Goal: Contribute content: Add original content to the website for others to see

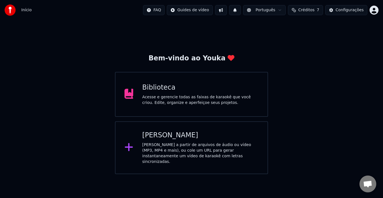
click at [175, 133] on div "[PERSON_NAME]" at bounding box center [200, 135] width 116 height 9
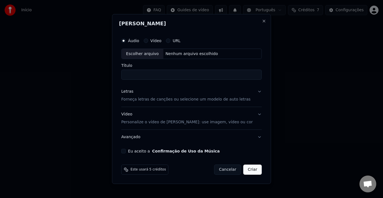
click at [157, 52] on div "Escolher arquivo" at bounding box center [143, 54] width 42 height 10
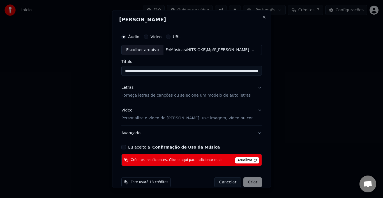
type input "**********"
click at [262, 19] on button "Close" at bounding box center [264, 17] width 4 height 4
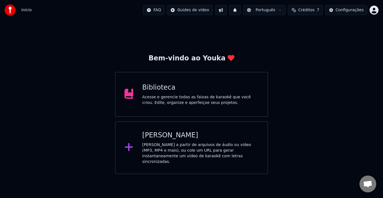
click at [311, 12] on span "Créditos" at bounding box center [306, 10] width 16 height 6
click at [306, 52] on button "Atualizar" at bounding box center [308, 52] width 31 height 10
click at [173, 145] on div "[PERSON_NAME] a partir de arquivos de áudio ou vídeo (MP3, MP4 e mais), ou cole…" at bounding box center [200, 153] width 116 height 22
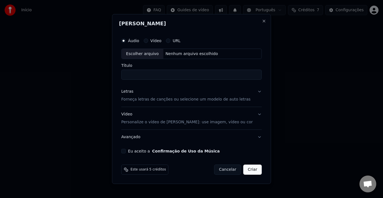
click at [157, 52] on div "Escolher arquivo" at bounding box center [143, 54] width 42 height 10
click at [126, 151] on button "Eu aceito a Confirmação de Uso da Música" at bounding box center [123, 151] width 4 height 4
click at [168, 76] on input "**********" at bounding box center [191, 75] width 141 height 10
click at [151, 53] on div "Escolher arquivo" at bounding box center [143, 54] width 42 height 10
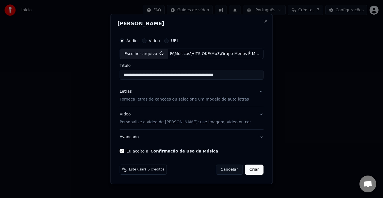
type input "**********"
drag, startPoint x: 168, startPoint y: 75, endPoint x: 199, endPoint y: 77, distance: 30.9
click at [199, 77] on input "**********" at bounding box center [191, 75] width 141 height 10
click at [209, 75] on input "**********" at bounding box center [191, 75] width 141 height 10
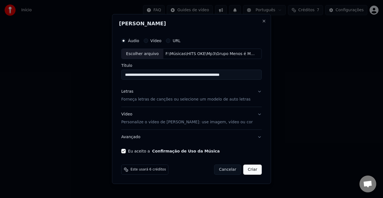
drag, startPoint x: 224, startPoint y: 74, endPoint x: 230, endPoint y: 74, distance: 6.7
click at [230, 74] on input "**********" at bounding box center [191, 75] width 141 height 10
click at [254, 93] on button "Letras Forneça letras de canções ou selecione um modelo de auto letras" at bounding box center [191, 95] width 141 height 22
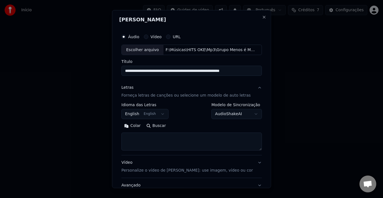
click at [158, 140] on textarea at bounding box center [191, 141] width 141 height 18
paste textarea "**********"
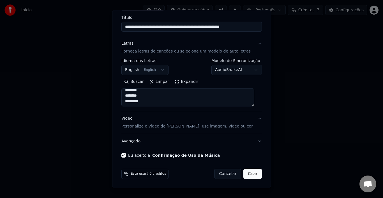
type textarea "**********"
click at [246, 174] on button "Criar" at bounding box center [252, 174] width 19 height 10
select select "**"
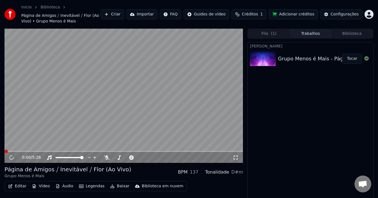
click at [353, 58] on button "Tocar" at bounding box center [352, 59] width 20 height 10
click at [21, 186] on button "Editar" at bounding box center [17, 186] width 23 height 8
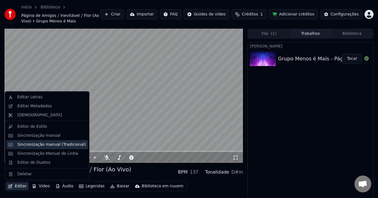
click at [51, 142] on div "Sincronização manual (Tradicional)" at bounding box center [51, 145] width 68 height 6
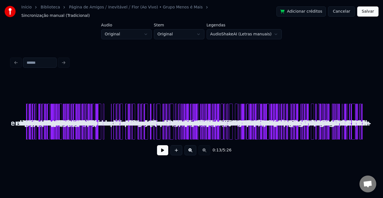
click at [192, 148] on button at bounding box center [191, 150] width 12 height 10
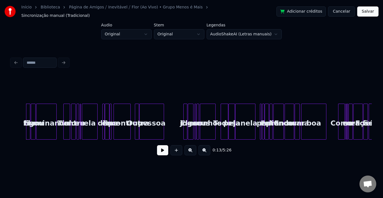
click at [192, 148] on button at bounding box center [191, 150] width 12 height 10
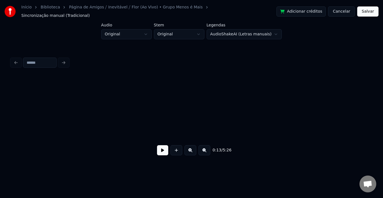
click at [158, 150] on button at bounding box center [162, 150] width 11 height 10
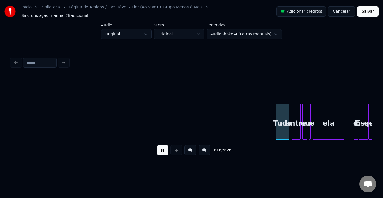
scroll to position [0, 453]
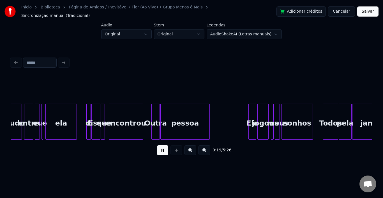
drag, startPoint x: 166, startPoint y: 151, endPoint x: 119, endPoint y: 167, distance: 49.3
click at [166, 151] on button at bounding box center [162, 150] width 11 height 10
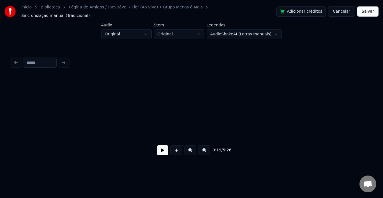
scroll to position [0, 0]
click at [160, 149] on button at bounding box center [162, 150] width 11 height 10
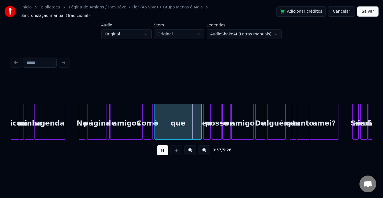
click at [160, 150] on button at bounding box center [162, 150] width 11 height 10
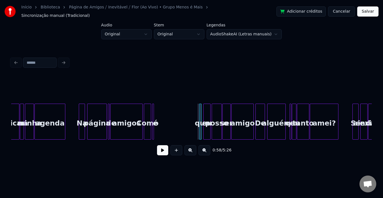
click at [199, 115] on div at bounding box center [200, 121] width 2 height 35
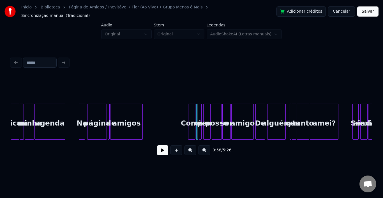
click at [191, 112] on div "Como" at bounding box center [191, 123] width 7 height 38
click at [118, 119] on div "amigos" at bounding box center [127, 123] width 32 height 38
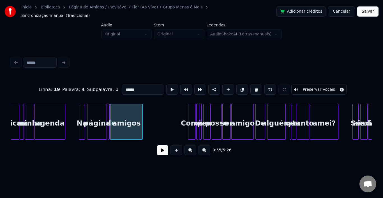
click at [162, 152] on button at bounding box center [162, 150] width 11 height 10
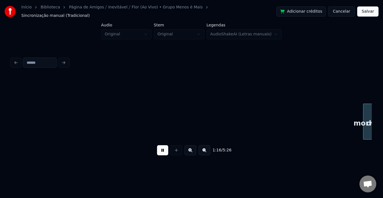
scroll to position [0, 2166]
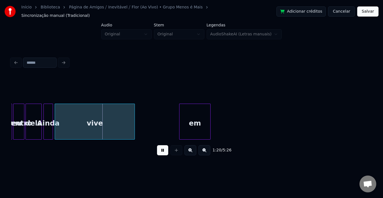
click at [162, 152] on button at bounding box center [162, 150] width 11 height 10
click at [135, 116] on div "vive" at bounding box center [94, 122] width 80 height 36
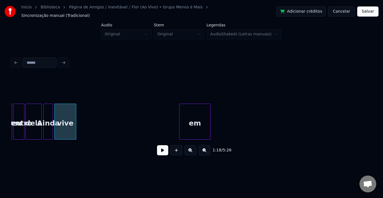
click at [76, 115] on div at bounding box center [75, 121] width 2 height 35
click at [88, 111] on div "em" at bounding box center [93, 123] width 31 height 38
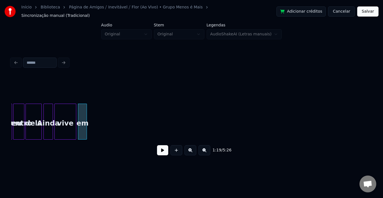
click at [86, 113] on div at bounding box center [86, 121] width 2 height 35
click at [61, 113] on div "vive" at bounding box center [65, 123] width 21 height 38
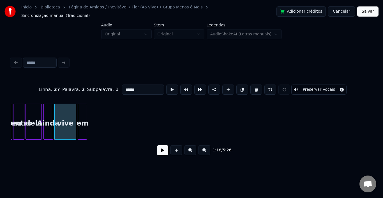
type input "****"
click at [157, 147] on button at bounding box center [162, 150] width 11 height 10
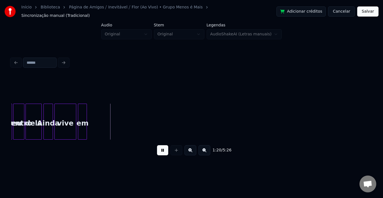
click at [161, 148] on button at bounding box center [162, 150] width 11 height 10
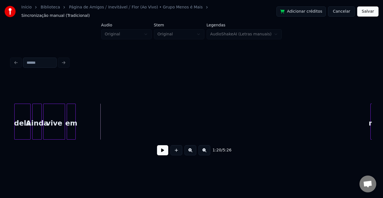
scroll to position [0, 2222]
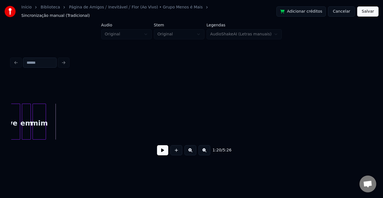
click at [38, 114] on div "mim" at bounding box center [39, 123] width 13 height 38
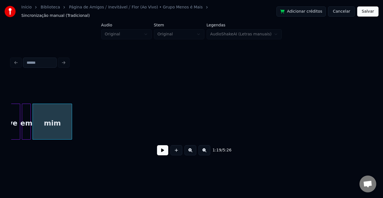
click at [70, 113] on div at bounding box center [71, 121] width 2 height 35
click at [161, 149] on button at bounding box center [162, 150] width 11 height 10
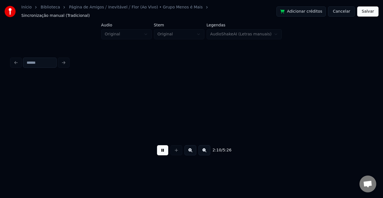
scroll to position [0, 3668]
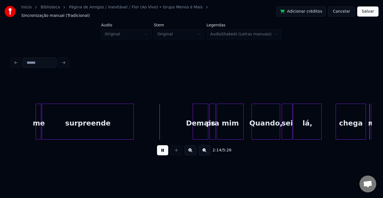
click at [162, 151] on button at bounding box center [162, 150] width 11 height 10
click at [108, 114] on div at bounding box center [108, 121] width 2 height 35
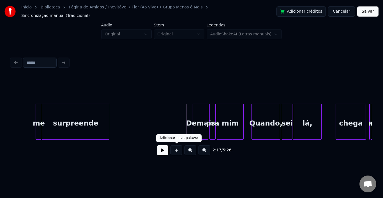
click at [163, 149] on button at bounding box center [162, 150] width 11 height 10
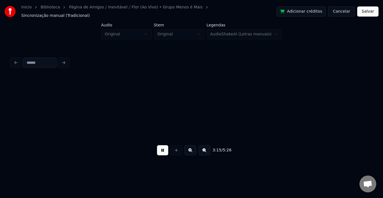
scroll to position [0, 5473]
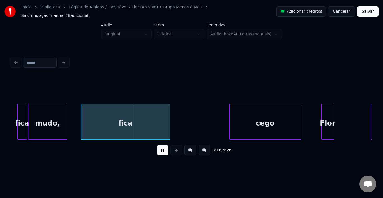
click at [173, 148] on div at bounding box center [176, 150] width 14 height 10
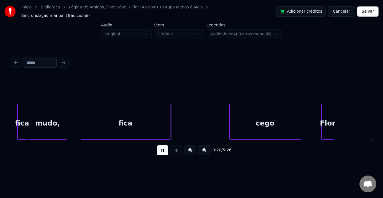
click at [165, 152] on button at bounding box center [162, 150] width 11 height 10
click at [107, 116] on div at bounding box center [106, 121] width 2 height 35
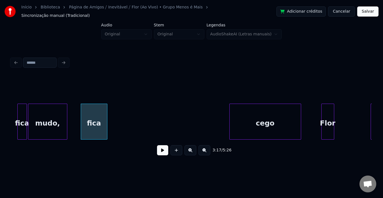
click at [162, 149] on button at bounding box center [162, 150] width 11 height 10
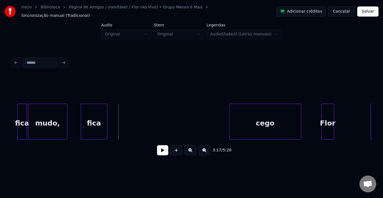
click at [162, 149] on button at bounding box center [162, 150] width 11 height 10
click at [162, 150] on button at bounding box center [162, 150] width 11 height 10
click at [119, 114] on div at bounding box center [120, 121] width 2 height 35
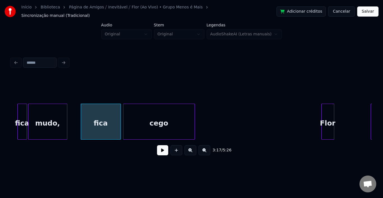
click at [146, 114] on div "cego" at bounding box center [158, 123] width 71 height 38
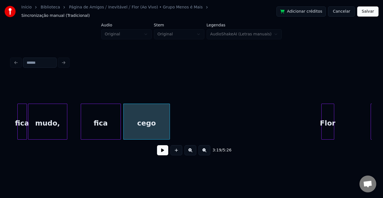
click at [168, 116] on div at bounding box center [169, 121] width 2 height 35
click at [160, 150] on button at bounding box center [162, 150] width 11 height 10
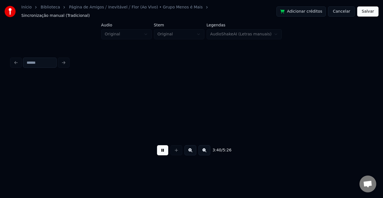
scroll to position [0, 6195]
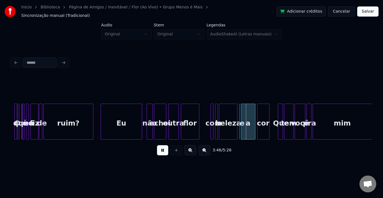
click at [160, 153] on button at bounding box center [162, 150] width 11 height 10
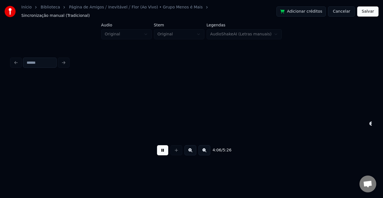
scroll to position [0, 6917]
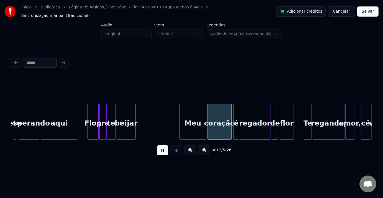
click at [163, 151] on button at bounding box center [162, 150] width 11 height 10
click at [199, 112] on div at bounding box center [198, 121] width 2 height 35
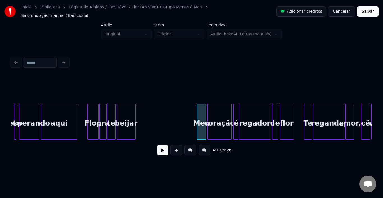
click at [159, 151] on button at bounding box center [162, 150] width 11 height 10
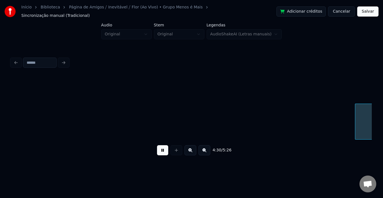
scroll to position [0, 7640]
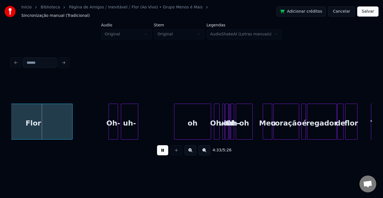
click at [163, 153] on button at bounding box center [162, 150] width 11 height 10
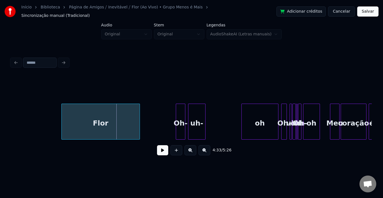
scroll to position [0, 7539]
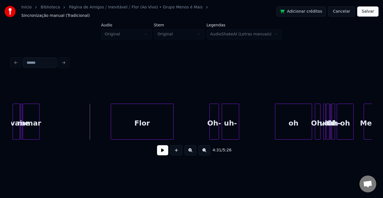
click at [111, 113] on div at bounding box center [112, 121] width 2 height 35
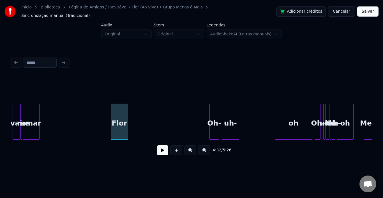
click at [127, 116] on div at bounding box center [127, 121] width 2 height 35
click at [159, 149] on button at bounding box center [162, 150] width 11 height 10
click at [164, 147] on button at bounding box center [162, 150] width 11 height 10
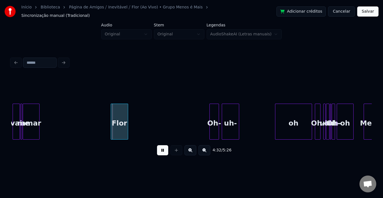
click at [164, 147] on button at bounding box center [162, 150] width 11 height 10
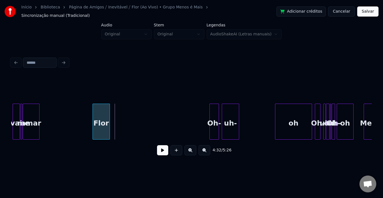
click at [98, 111] on div "Flor" at bounding box center [101, 123] width 17 height 38
click at [167, 148] on button at bounding box center [162, 150] width 11 height 10
click at [163, 150] on button at bounding box center [162, 150] width 11 height 10
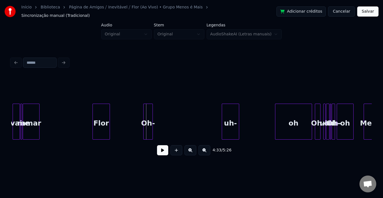
click at [146, 109] on div "Oh-" at bounding box center [148, 123] width 9 height 38
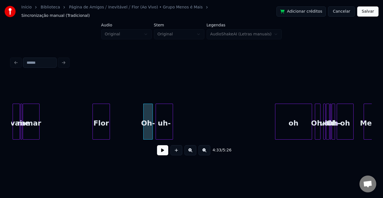
click at [160, 113] on div "uh-" at bounding box center [164, 123] width 17 height 38
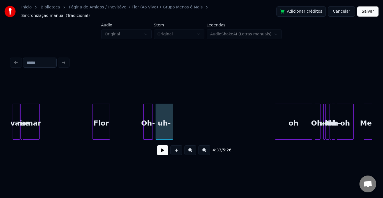
click at [161, 150] on button at bounding box center [162, 150] width 11 height 10
click at [162, 150] on button at bounding box center [162, 150] width 11 height 10
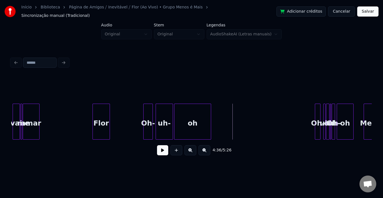
click at [188, 115] on div "oh" at bounding box center [192, 123] width 36 height 38
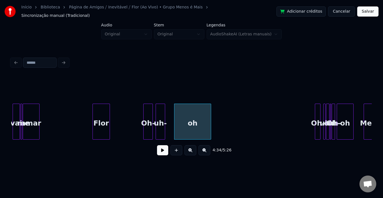
click at [164, 113] on div at bounding box center [164, 121] width 2 height 35
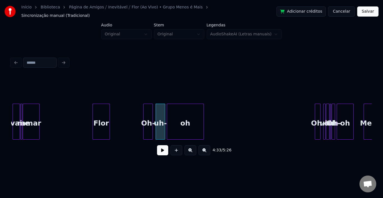
click at [181, 113] on div "oh" at bounding box center [185, 123] width 36 height 38
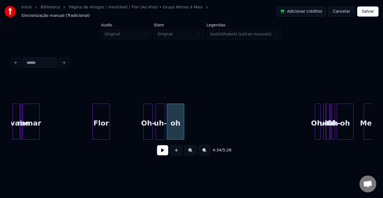
click at [183, 112] on div at bounding box center [183, 121] width 2 height 35
click at [212, 109] on div "Oh-" at bounding box center [213, 123] width 6 height 38
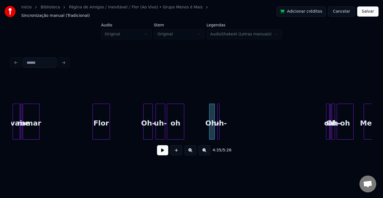
click at [217, 113] on div "uh-" at bounding box center [218, 122] width 2 height 36
click at [222, 112] on div at bounding box center [223, 121] width 2 height 35
click at [327, 110] on div at bounding box center [328, 121] width 2 height 35
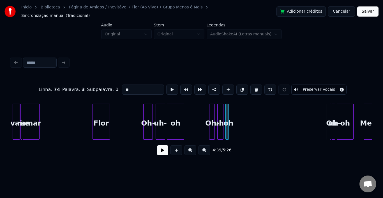
click at [226, 110] on div "oh" at bounding box center [227, 122] width 3 height 36
click at [288, 107] on div "Oh-" at bounding box center [291, 122] width 6 height 36
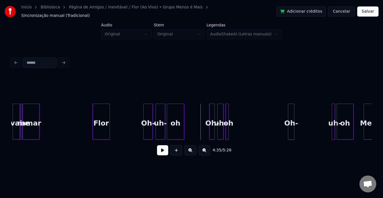
click at [160, 150] on button at bounding box center [162, 150] width 11 height 10
click at [238, 112] on div at bounding box center [238, 121] width 2 height 35
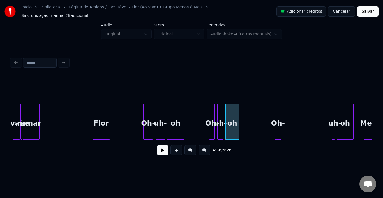
click at [277, 110] on div "Oh-" at bounding box center [278, 123] width 6 height 38
click at [164, 148] on button at bounding box center [162, 150] width 11 height 10
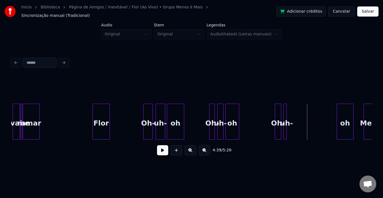
click at [284, 109] on div "uh-" at bounding box center [285, 122] width 3 height 36
click at [295, 111] on div "oh" at bounding box center [298, 123] width 16 height 38
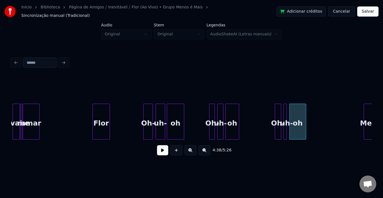
click at [164, 150] on button at bounding box center [162, 150] width 11 height 10
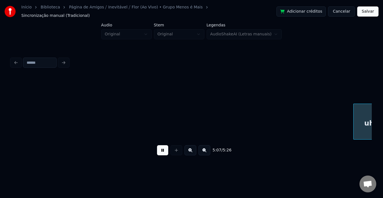
scroll to position [0, 8622]
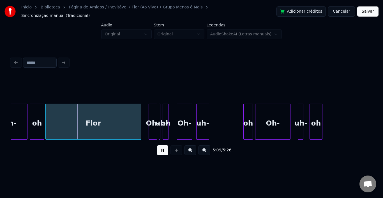
click at [165, 149] on button at bounding box center [162, 150] width 11 height 10
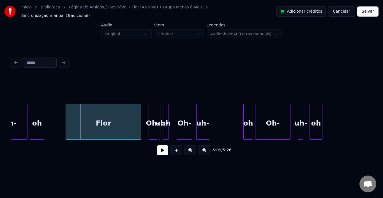
click at [66, 114] on div at bounding box center [67, 121] width 2 height 35
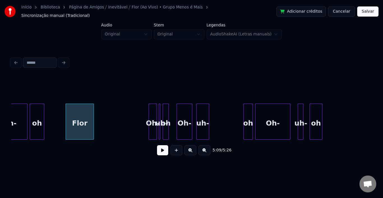
click at [93, 117] on div at bounding box center [93, 121] width 2 height 35
click at [161, 148] on button at bounding box center [162, 150] width 11 height 10
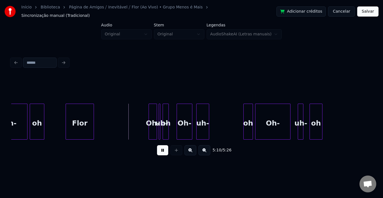
click at [161, 149] on button at bounding box center [162, 150] width 11 height 10
click at [113, 109] on div "Oh-" at bounding box center [114, 123] width 8 height 38
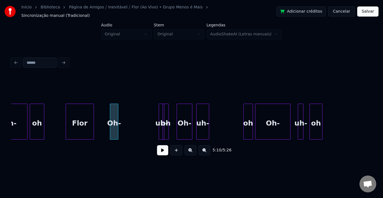
click at [123, 107] on div "uh-" at bounding box center [124, 123] width 6 height 38
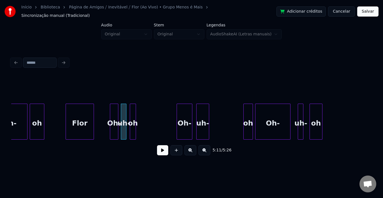
click at [133, 107] on div "oh" at bounding box center [133, 123] width 6 height 38
click at [163, 149] on button at bounding box center [162, 150] width 11 height 10
click at [164, 149] on button at bounding box center [162, 150] width 11 height 10
click at [183, 112] on div at bounding box center [184, 121] width 2 height 35
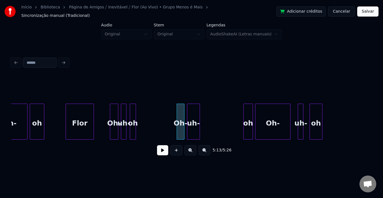
click at [194, 110] on div "uh-" at bounding box center [193, 123] width 12 height 38
click at [194, 111] on div at bounding box center [194, 121] width 2 height 35
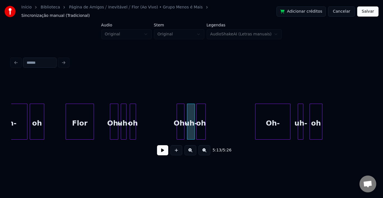
click at [198, 108] on div "oh" at bounding box center [201, 123] width 9 height 38
click at [164, 149] on button at bounding box center [162, 150] width 11 height 10
click at [264, 112] on div at bounding box center [264, 121] width 2 height 35
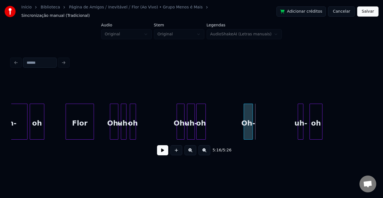
click at [247, 109] on div "Oh-" at bounding box center [248, 123] width 9 height 38
click at [258, 110] on div "uh-" at bounding box center [259, 123] width 6 height 38
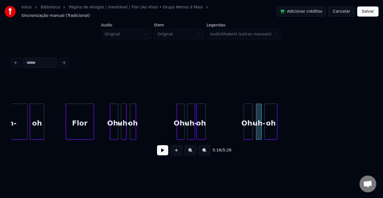
click at [268, 114] on div "oh" at bounding box center [271, 123] width 12 height 38
click at [159, 150] on button at bounding box center [162, 150] width 11 height 10
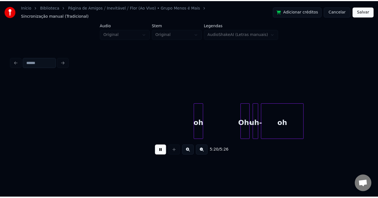
scroll to position [0, 8808]
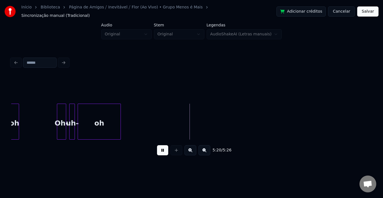
click at [369, 11] on button "Salvar" at bounding box center [367, 11] width 21 height 10
